Goal: Information Seeking & Learning: Compare options

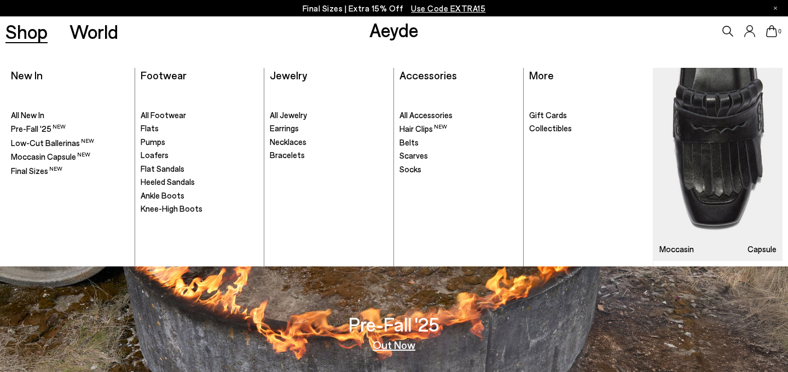
click at [33, 28] on link "Shop" at bounding box center [26, 31] width 42 height 19
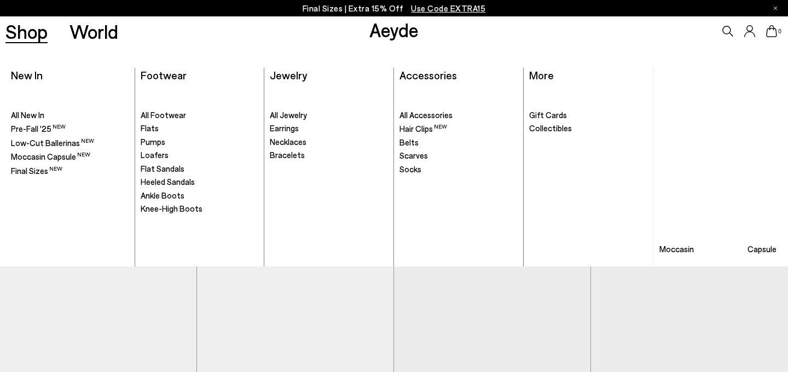
scroll to position [200, 0]
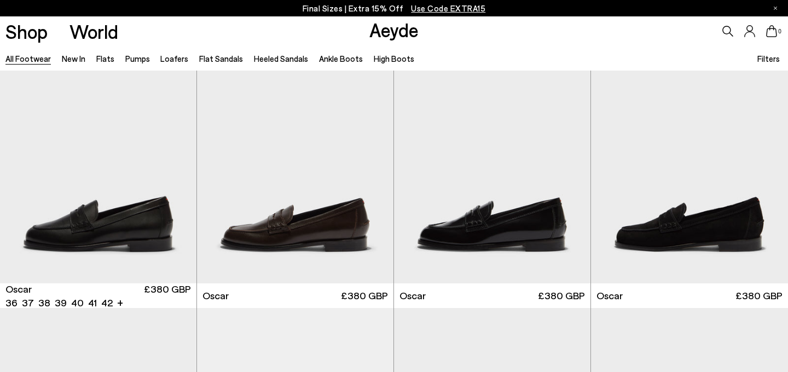
scroll to position [1675, 0]
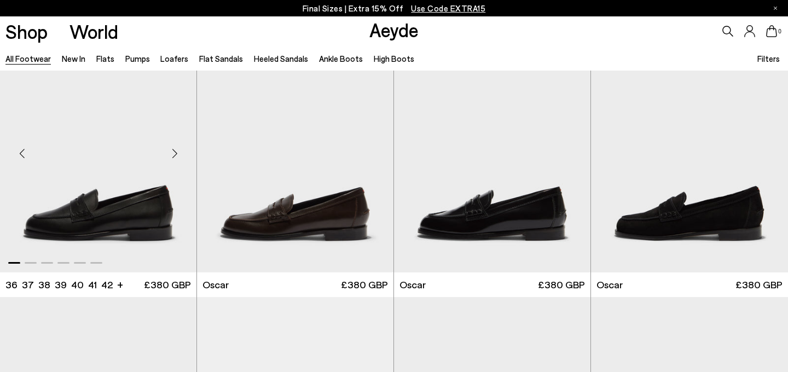
click at [175, 152] on div "Next slide" at bounding box center [174, 153] width 33 height 33
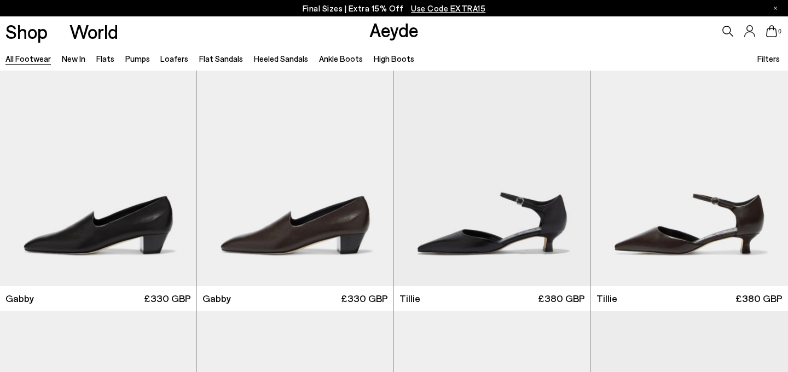
scroll to position [2498, 0]
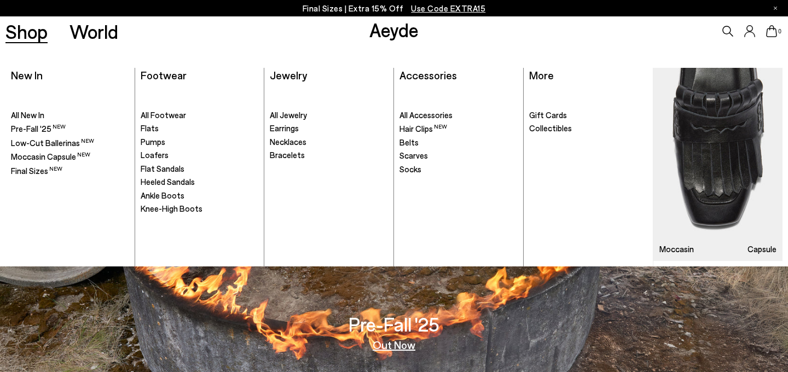
click at [163, 189] on ul ". All Footwear Flats" at bounding box center [200, 176] width 118 height 181
click at [171, 195] on span "Ankle Boots" at bounding box center [163, 195] width 44 height 10
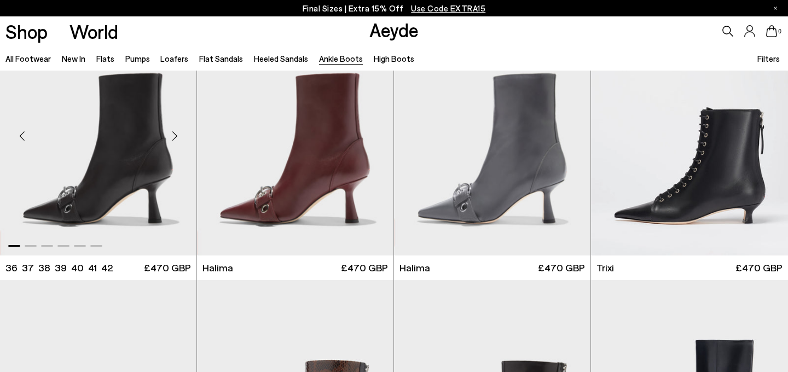
scroll to position [49, 0]
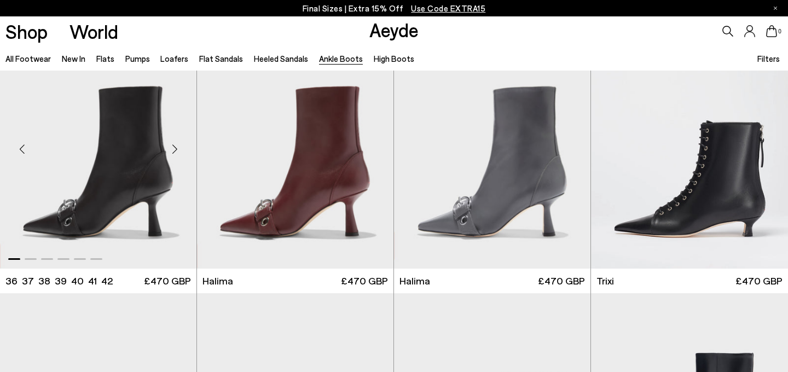
click at [176, 148] on div "Next slide" at bounding box center [174, 149] width 33 height 33
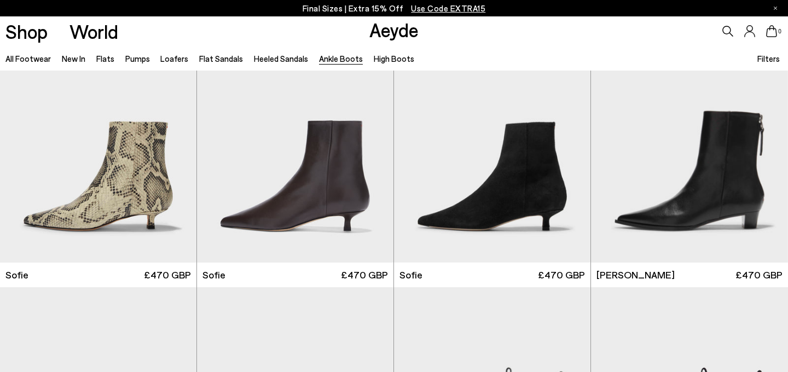
scroll to position [1138, 0]
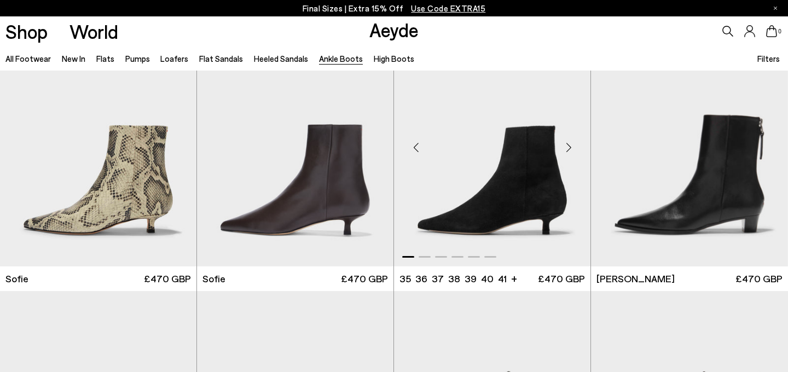
click at [455, 239] on img "1 / 6" at bounding box center [492, 143] width 196 height 247
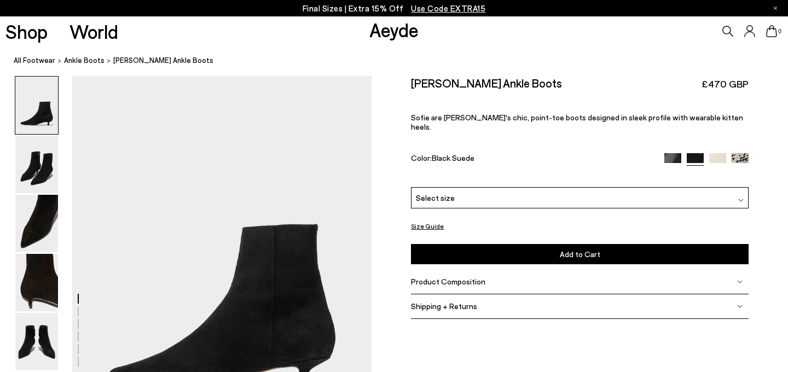
scroll to position [26, 0]
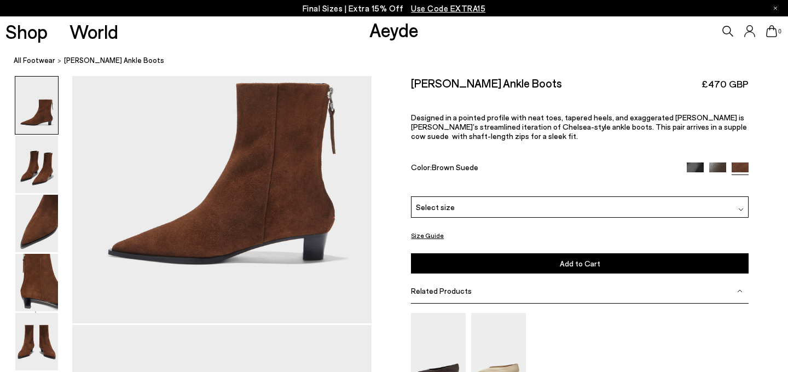
scroll to position [155, 0]
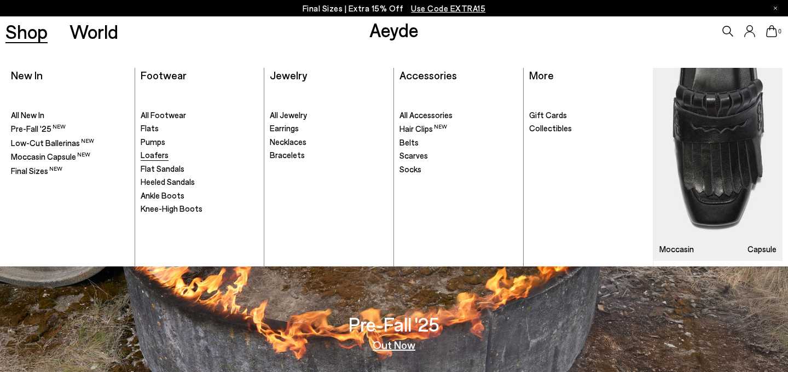
click at [157, 154] on span "Loafers" at bounding box center [155, 155] width 28 height 10
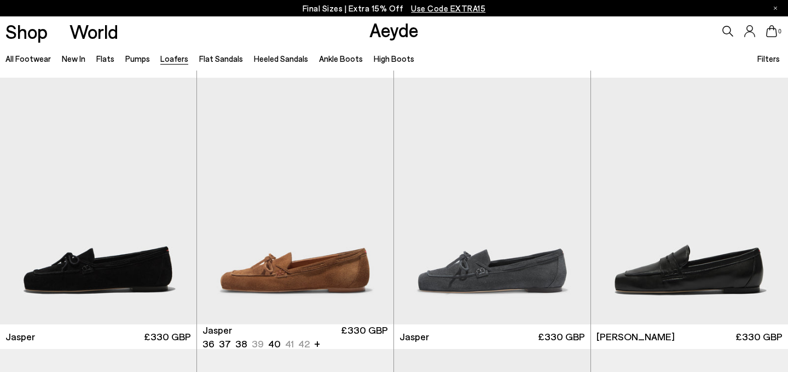
scroll to position [275, 0]
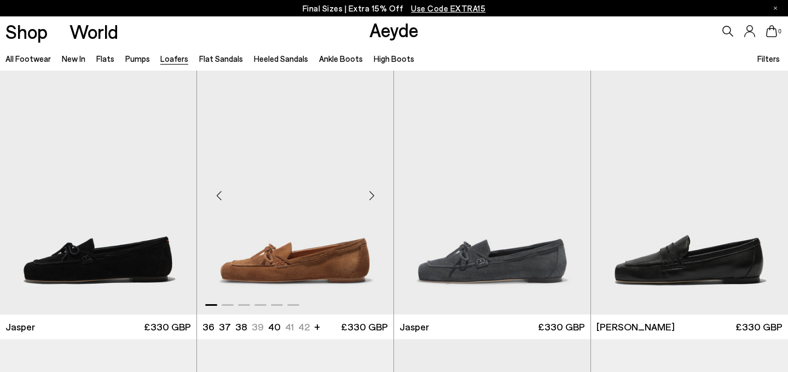
click at [371, 194] on div "Next slide" at bounding box center [371, 195] width 33 height 33
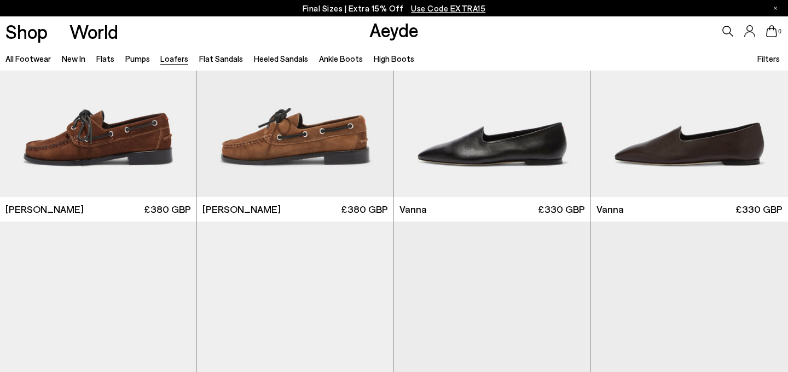
scroll to position [1179, 0]
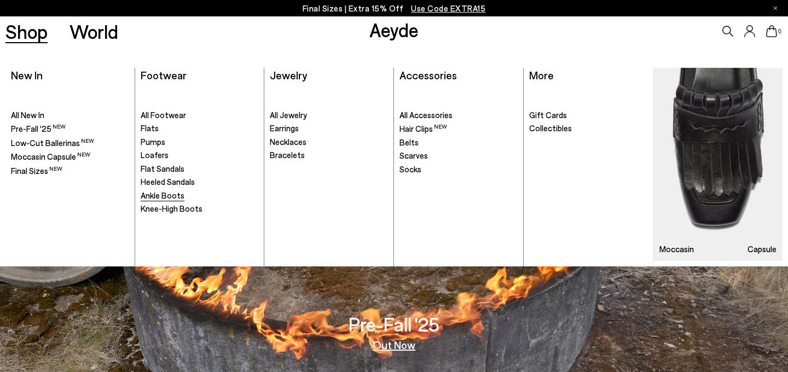
click at [174, 195] on span "Ankle Boots" at bounding box center [163, 195] width 44 height 10
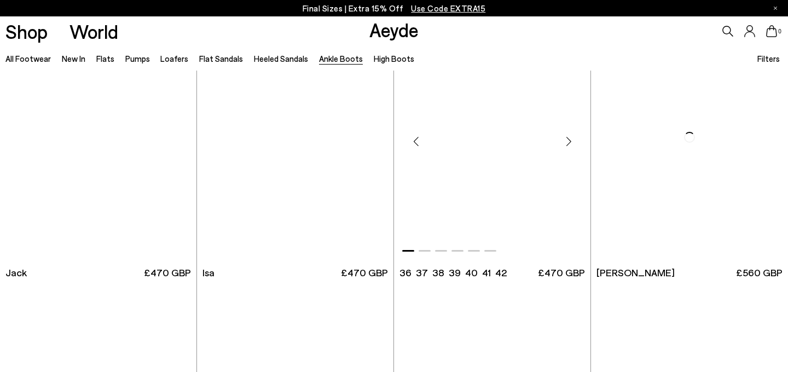
scroll to position [1952, 0]
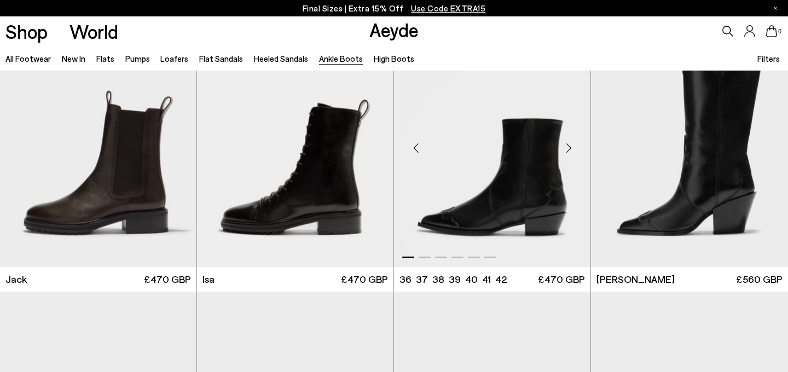
click at [571, 146] on div "Next slide" at bounding box center [568, 148] width 33 height 33
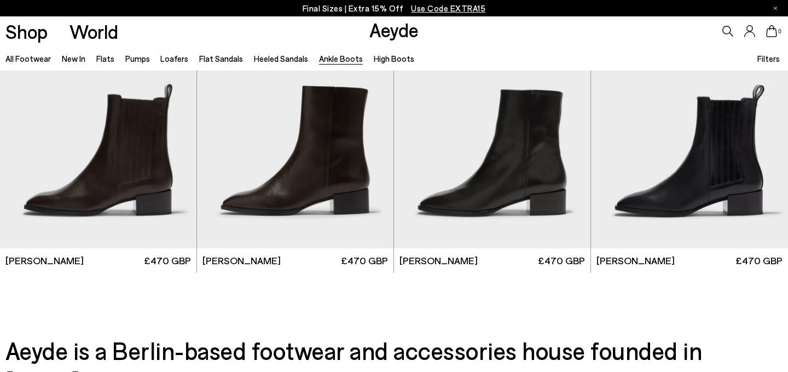
scroll to position [2241, 0]
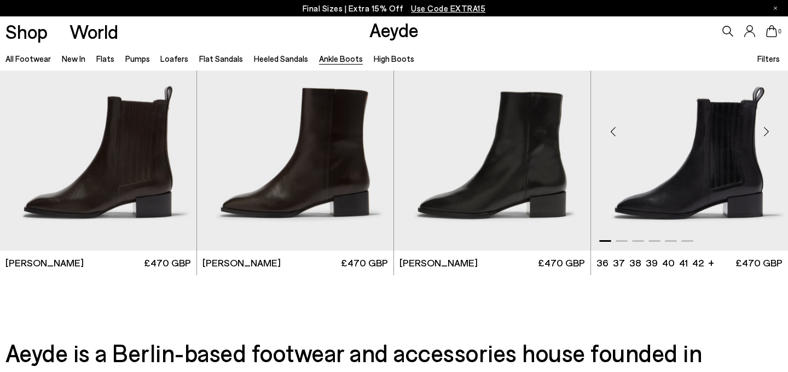
click at [730, 135] on img "1 / 6" at bounding box center [689, 126] width 197 height 247
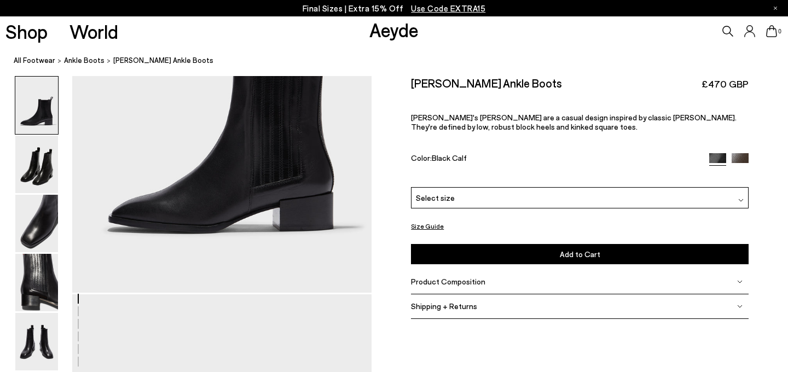
scroll to position [211, 0]
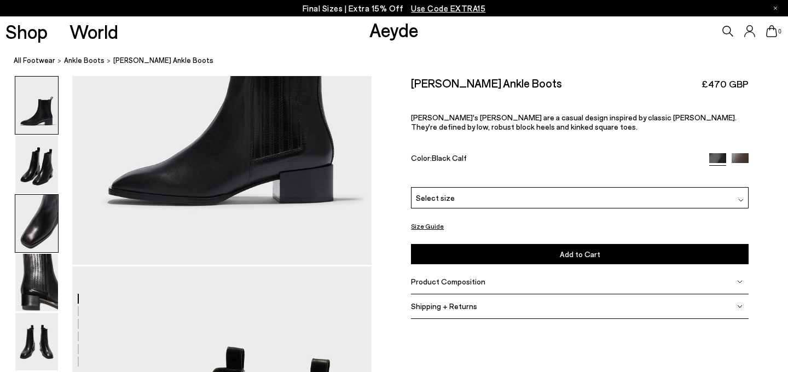
click at [30, 248] on img at bounding box center [36, 223] width 43 height 57
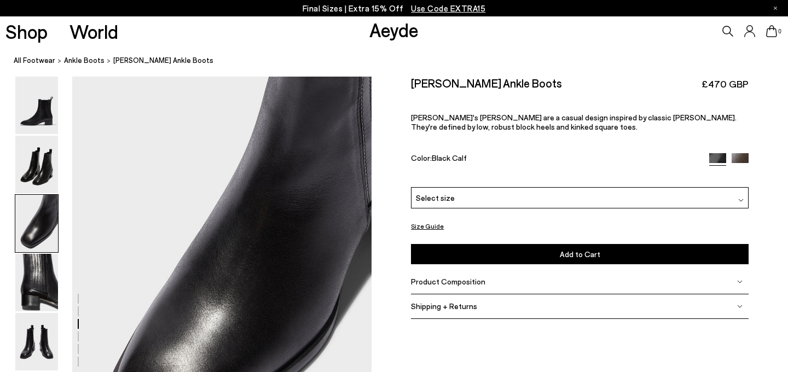
scroll to position [803, 0]
